Goal: Information Seeking & Learning: Learn about a topic

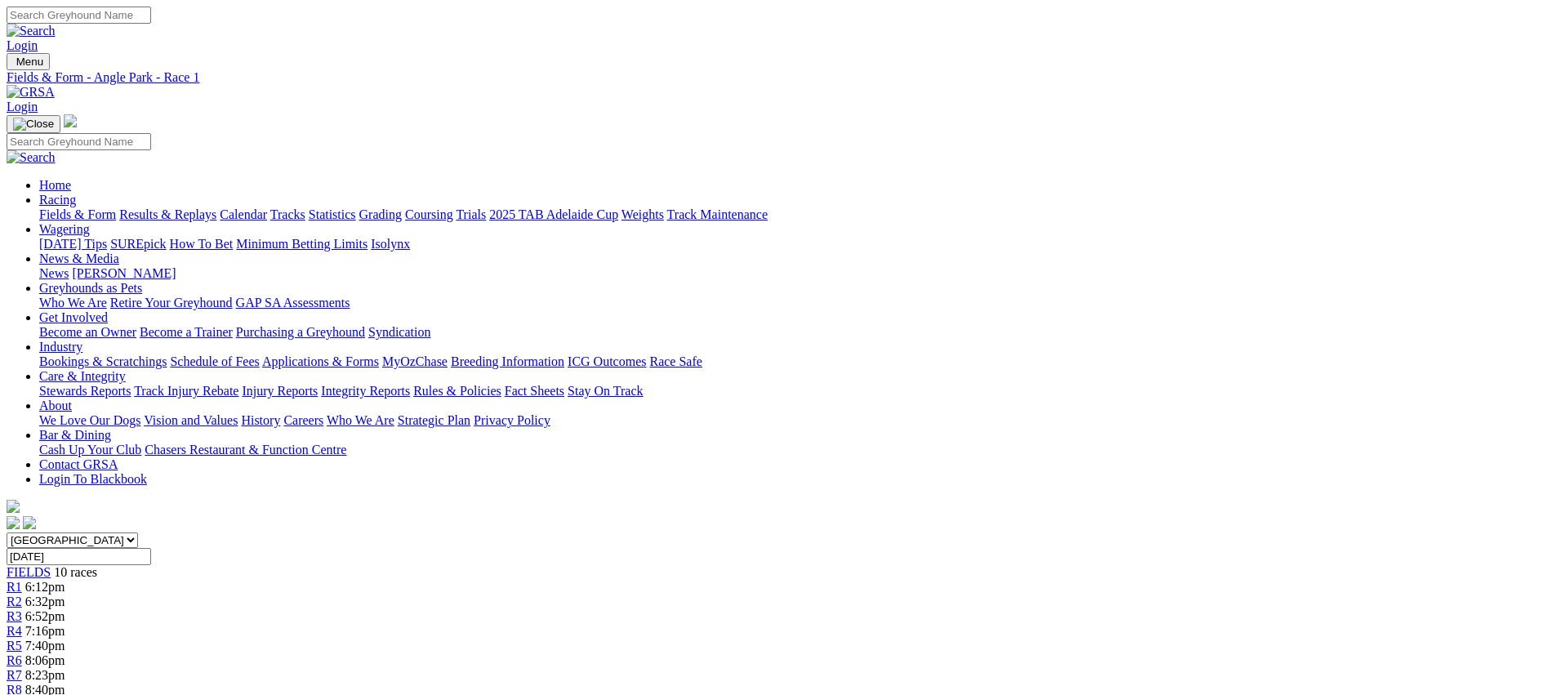
click at [116, 207] on link "Fields & Form" at bounding box center [77, 213] width 76 height 14
